Goal: Find specific page/section

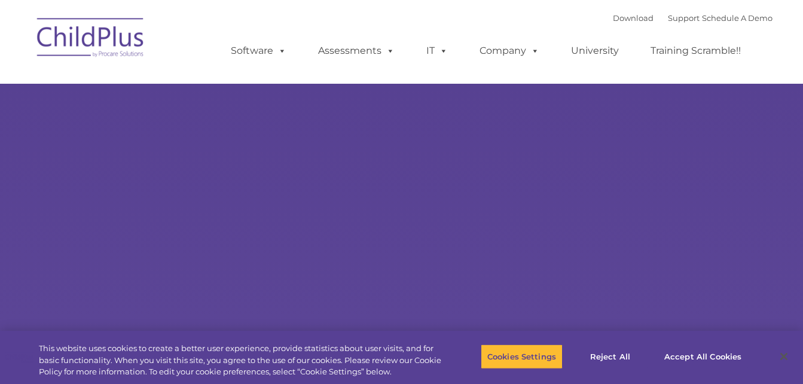
select select "MEDIUM"
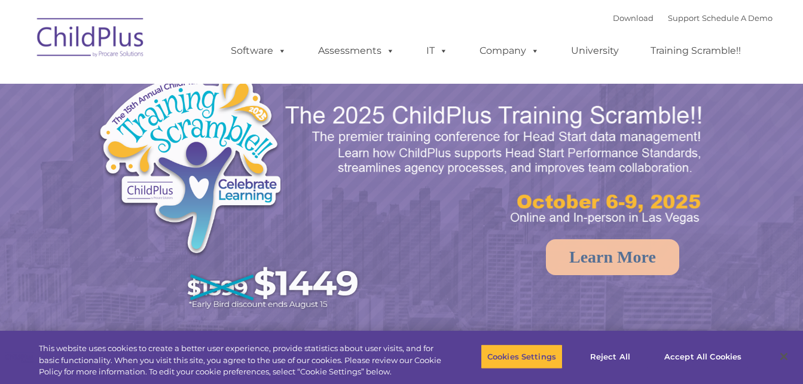
select select "MEDIUM"
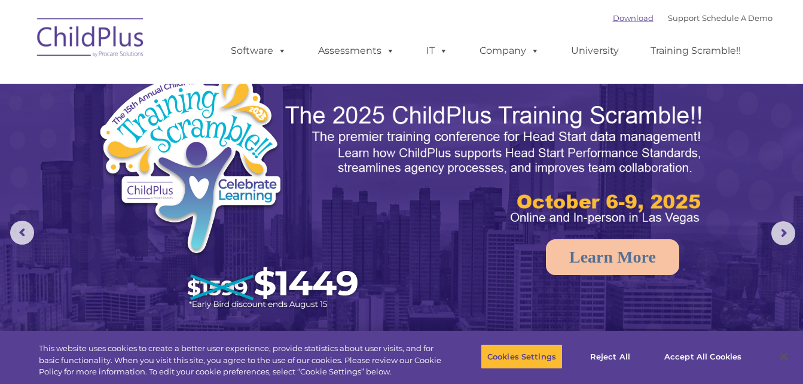
click at [630, 18] on link "Download" at bounding box center [633, 18] width 41 height 10
